Goal: Transaction & Acquisition: Purchase product/service

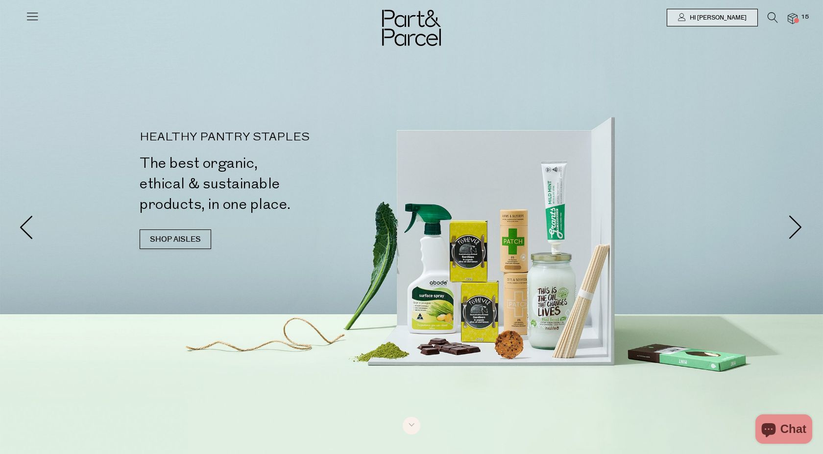
click at [771, 17] on icon at bounding box center [772, 17] width 10 height 11
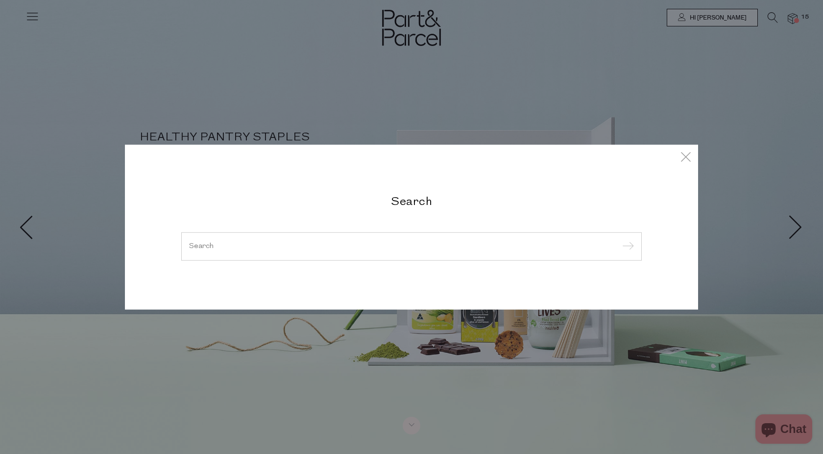
click at [246, 244] on input "search" at bounding box center [411, 246] width 445 height 7
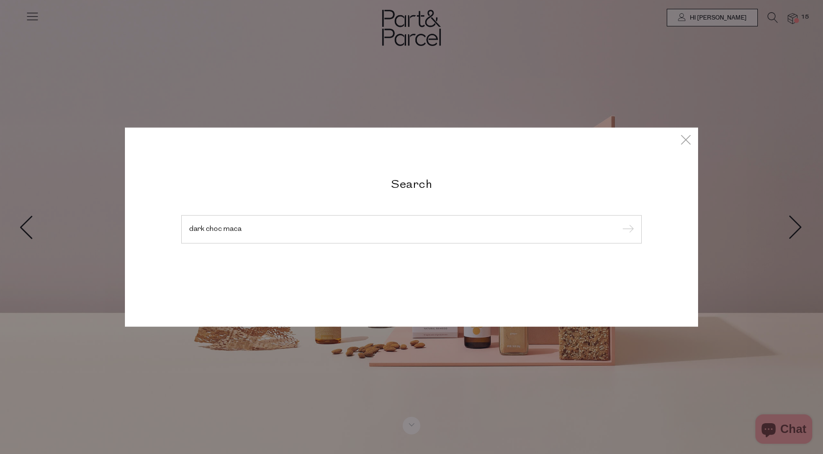
type input "dark choc maca"
click at [619, 223] on input "submit" at bounding box center [626, 230] width 15 height 15
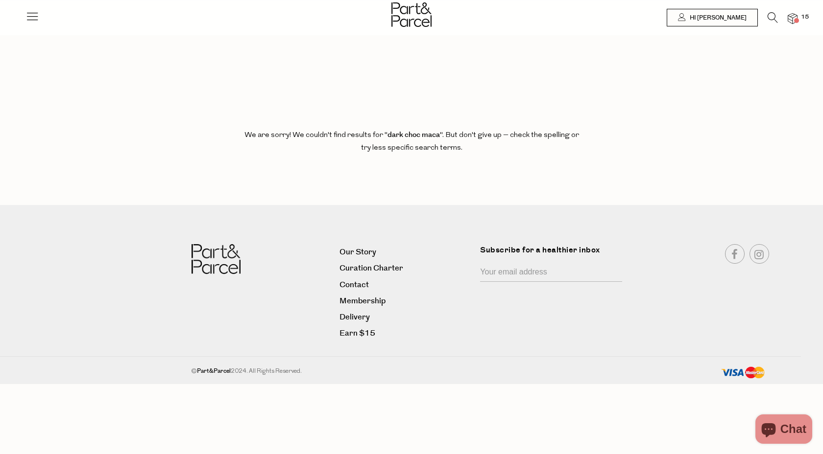
click at [769, 11] on div at bounding box center [411, 16] width 823 height 32
click at [769, 15] on icon at bounding box center [772, 17] width 10 height 11
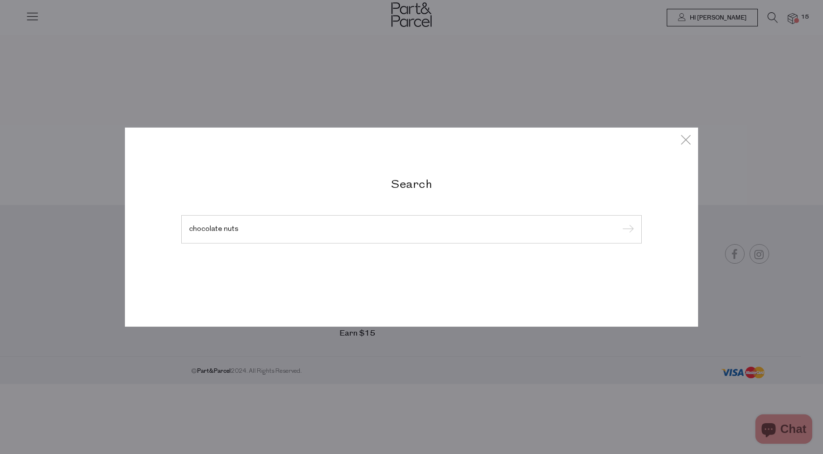
type input "chocolate nuts"
click at [619, 223] on input "submit" at bounding box center [626, 230] width 15 height 15
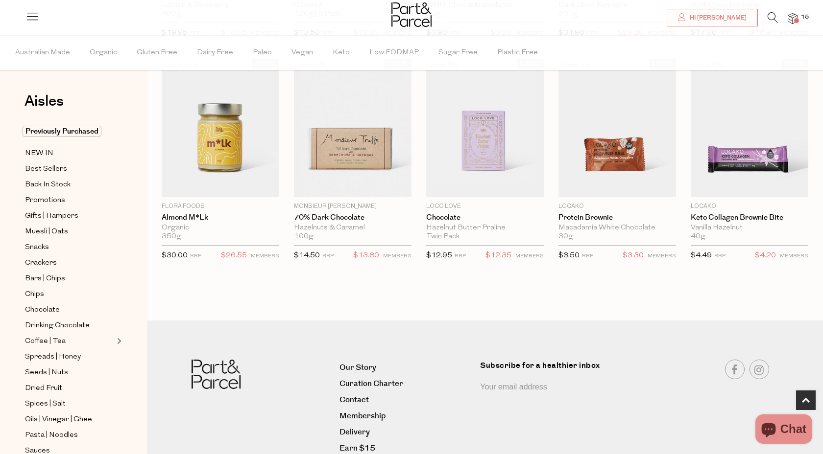
scroll to position [536, 0]
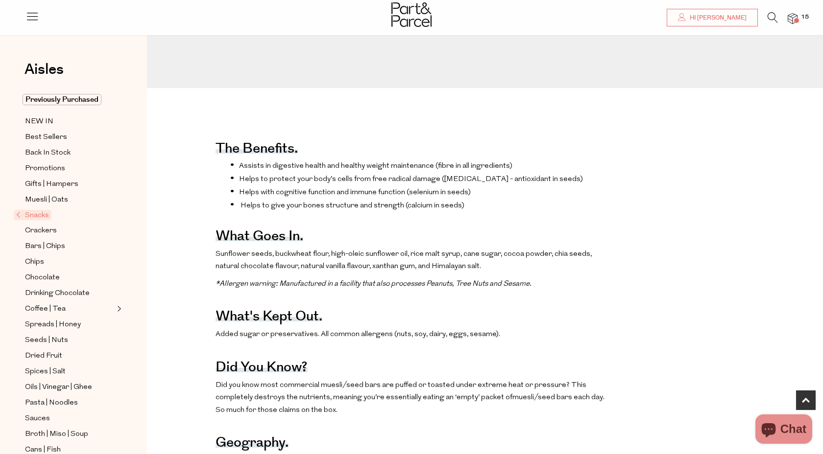
scroll to position [329, 0]
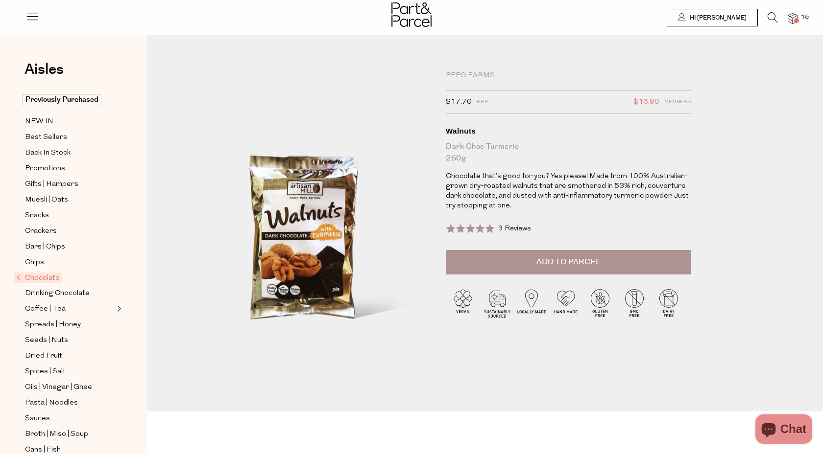
click at [547, 262] on span "Add to Parcel" at bounding box center [568, 262] width 64 height 11
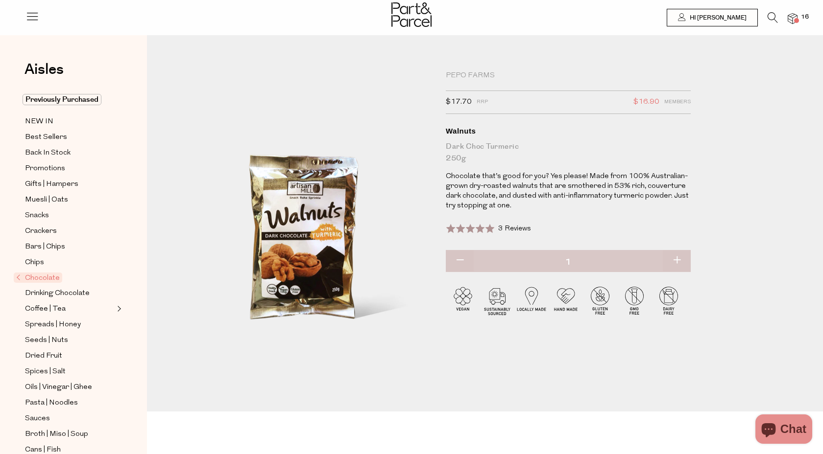
click at [795, 15] on img at bounding box center [792, 18] width 10 height 11
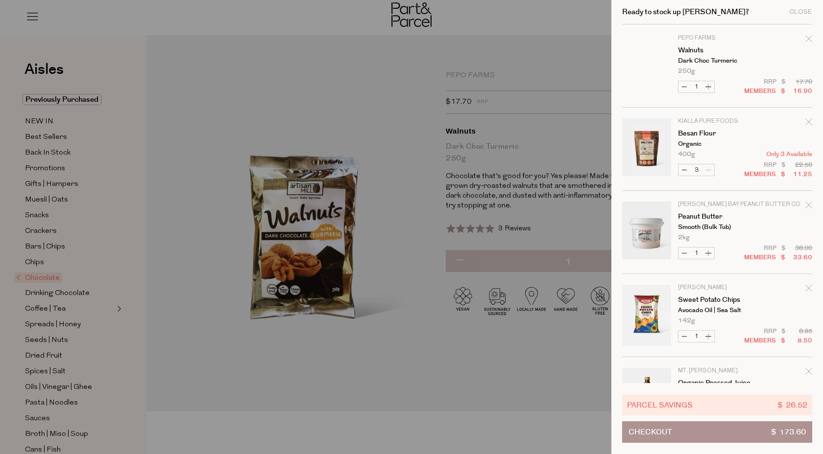
scroll to position [0, 0]
